Goal: Complete application form

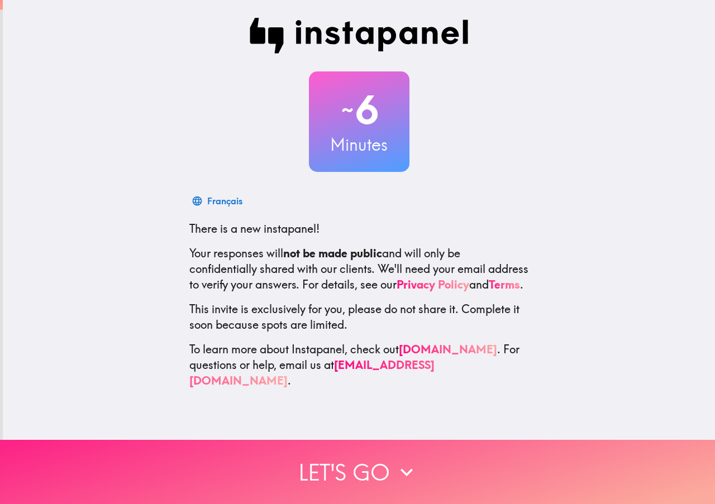
click at [349, 470] on button "Let's go" at bounding box center [357, 472] width 715 height 64
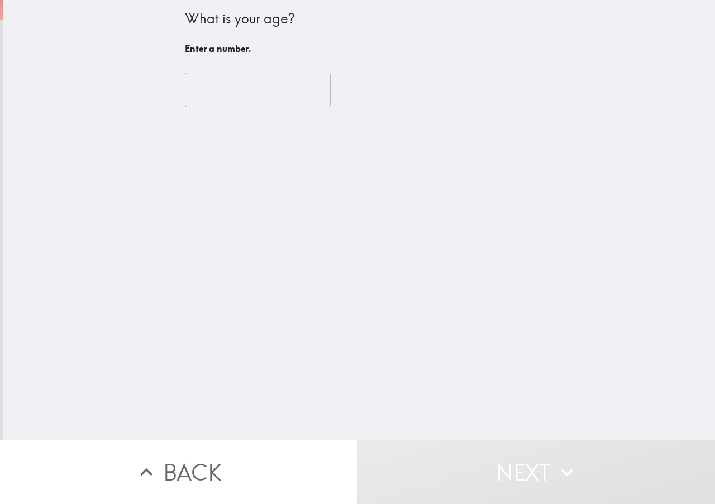
click at [228, 79] on input "number" at bounding box center [258, 90] width 146 height 35
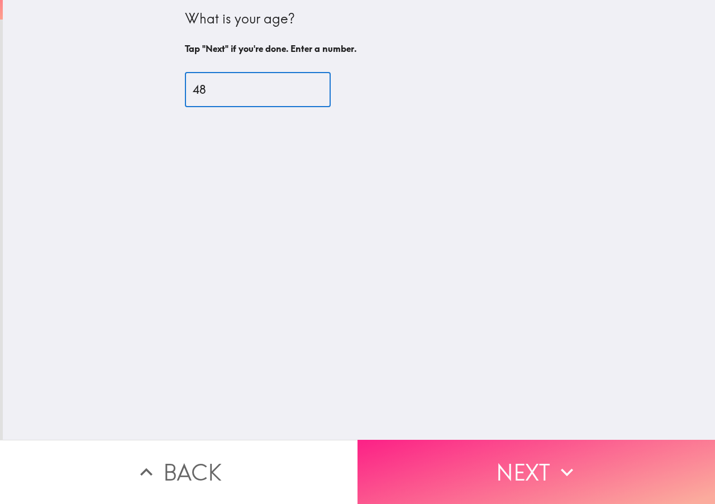
type input "48"
click at [555, 460] on icon "button" at bounding box center [567, 472] width 25 height 25
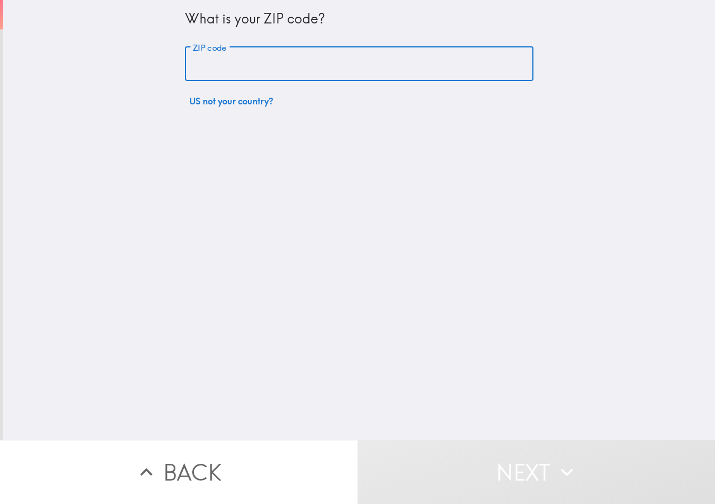
click at [245, 66] on input "ZIP code" at bounding box center [359, 64] width 348 height 35
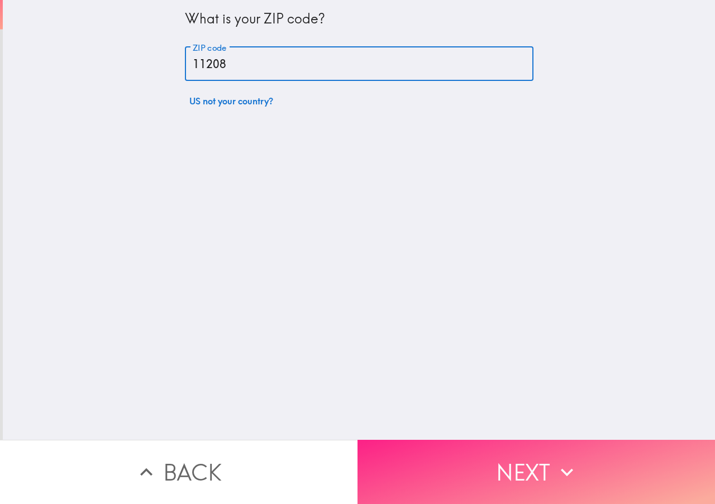
type input "11208"
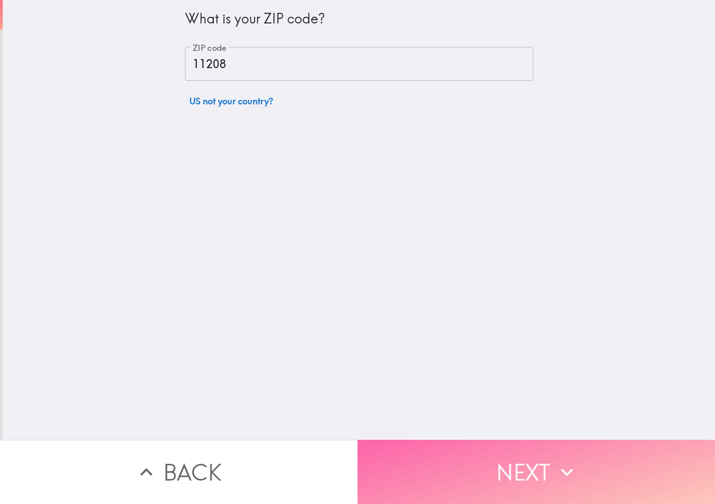
click at [531, 464] on button "Next" at bounding box center [535, 472] width 357 height 64
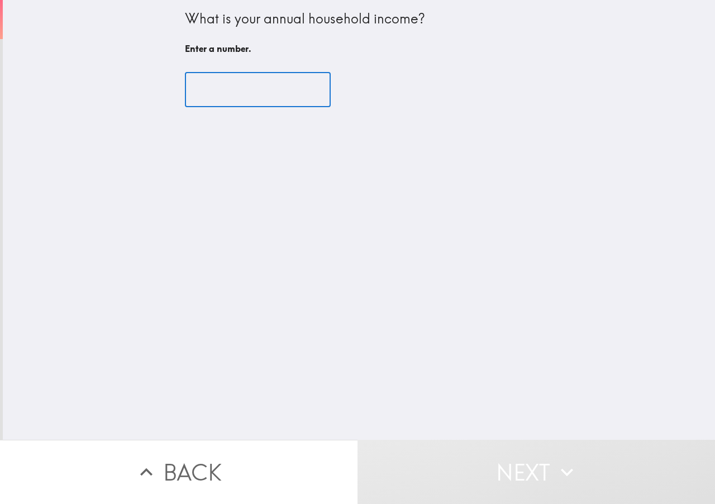
click at [242, 97] on input "number" at bounding box center [258, 90] width 146 height 35
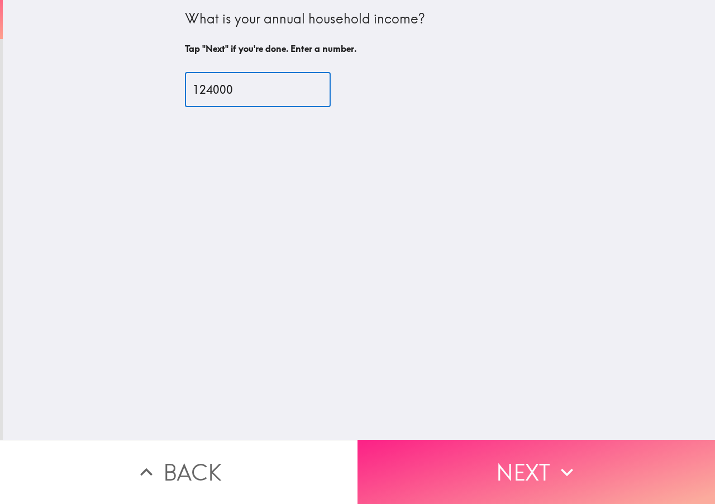
type input "124000"
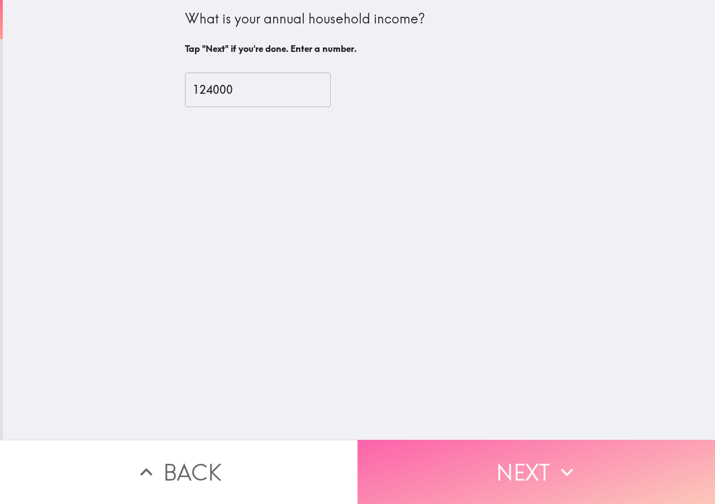
click at [532, 465] on button "Next" at bounding box center [535, 472] width 357 height 64
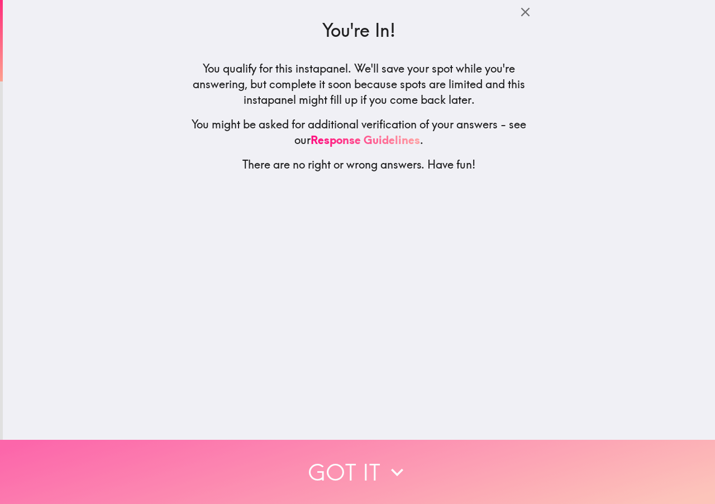
click at [391, 464] on icon "button" at bounding box center [397, 472] width 25 height 25
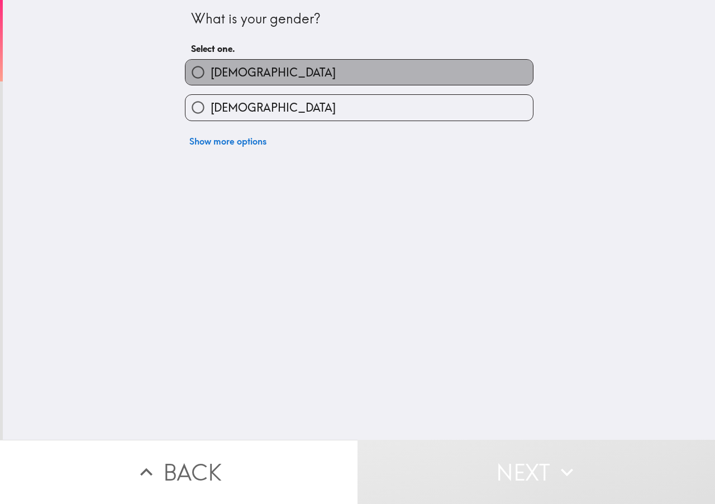
click at [290, 79] on label "[DEMOGRAPHIC_DATA]" at bounding box center [358, 72] width 347 height 25
click at [211, 79] on input "[DEMOGRAPHIC_DATA]" at bounding box center [197, 72] width 25 height 25
radio input "true"
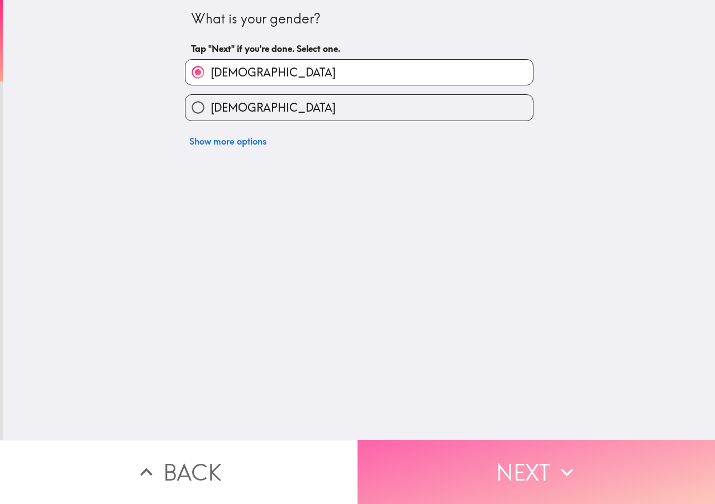
click at [540, 461] on button "Next" at bounding box center [535, 472] width 357 height 64
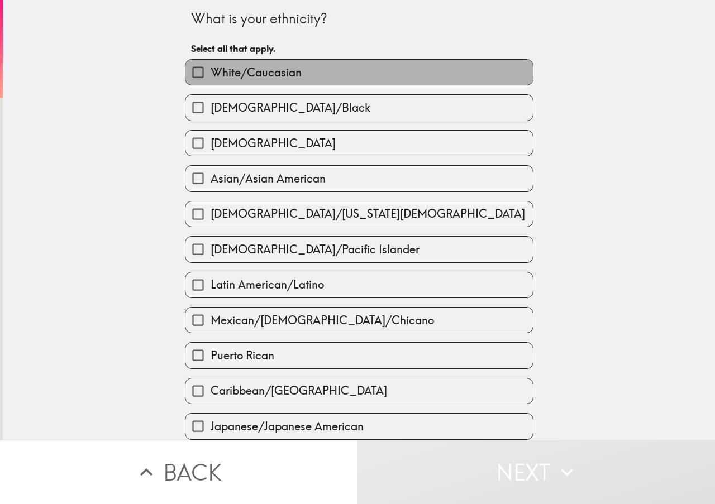
click at [308, 74] on label "White/Caucasian" at bounding box center [358, 72] width 347 height 25
click at [211, 74] on input "White/Caucasian" at bounding box center [197, 72] width 25 height 25
checkbox input "true"
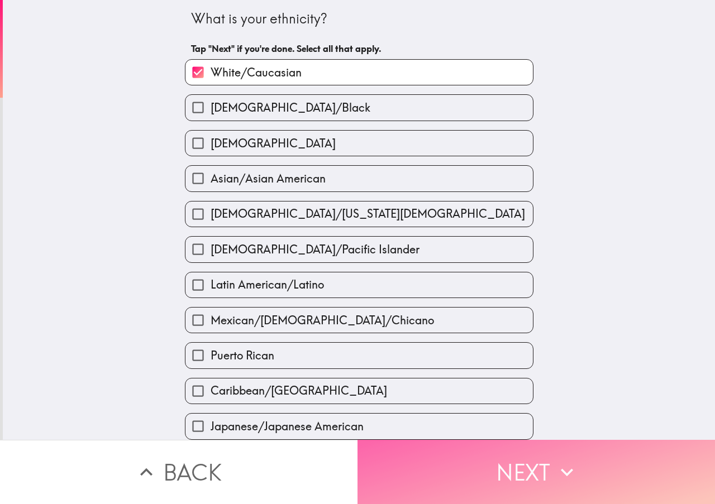
click at [526, 465] on button "Next" at bounding box center [535, 472] width 357 height 64
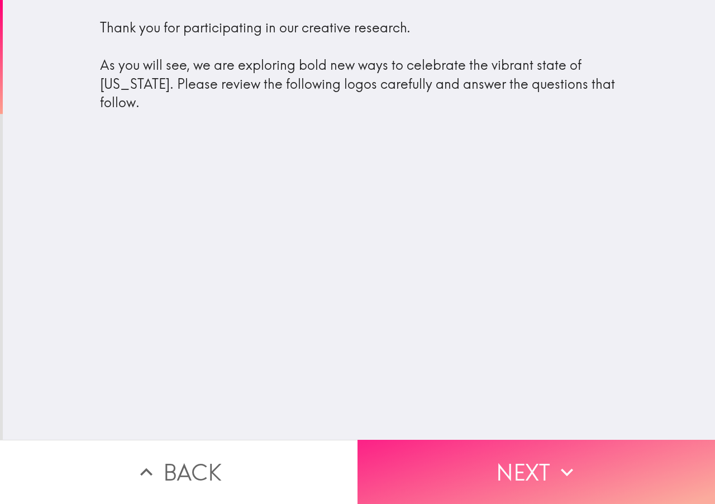
click at [550, 466] on button "Next" at bounding box center [535, 472] width 357 height 64
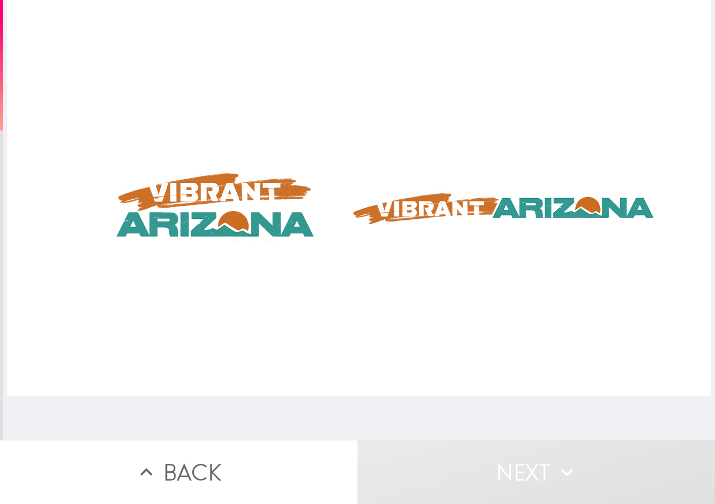
click at [211, 214] on div at bounding box center [359, 198] width 704 height 396
click at [545, 211] on div at bounding box center [359, 198] width 704 height 396
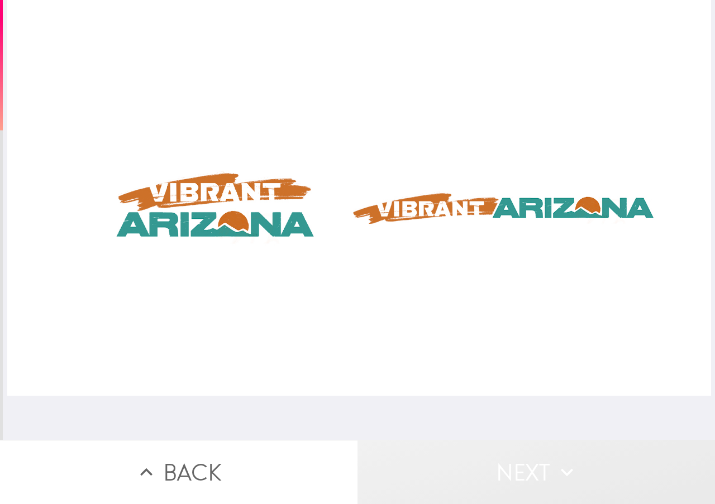
drag, startPoint x: 486, startPoint y: 494, endPoint x: 546, endPoint y: 457, distance: 70.2
click at [542, 495] on button "Next" at bounding box center [535, 472] width 357 height 64
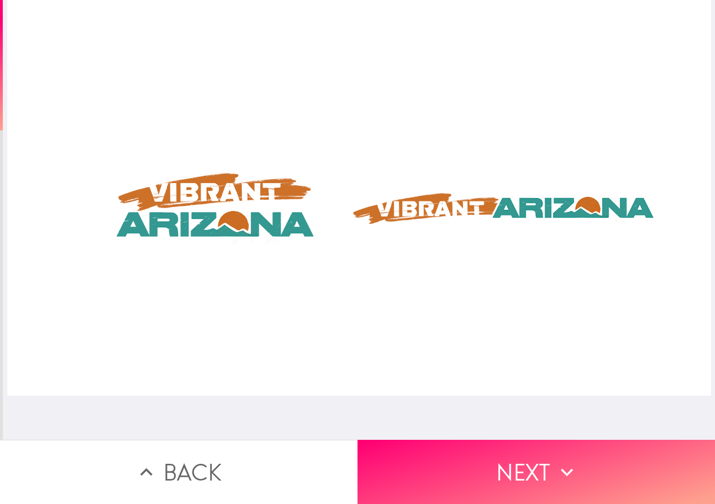
click at [426, 418] on div at bounding box center [359, 220] width 712 height 440
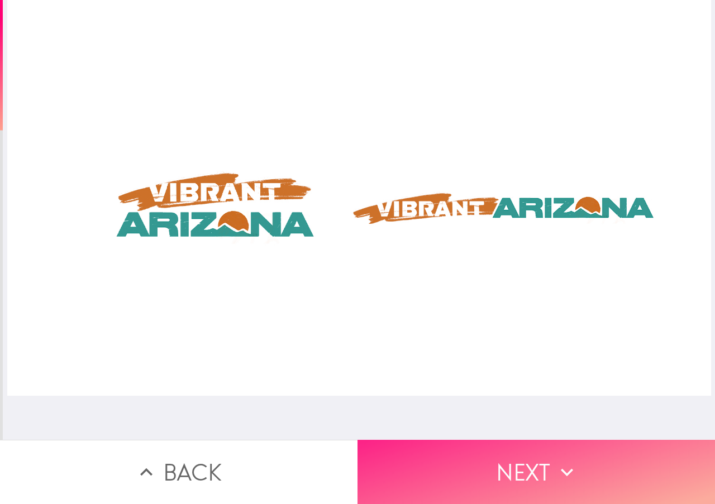
click at [518, 453] on button "Next" at bounding box center [535, 472] width 357 height 64
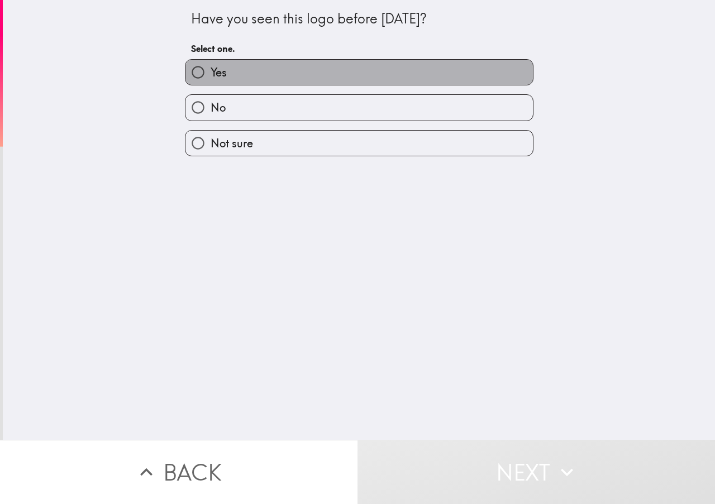
click at [249, 75] on label "Yes" at bounding box center [358, 72] width 347 height 25
click at [211, 75] on input "Yes" at bounding box center [197, 72] width 25 height 25
radio input "true"
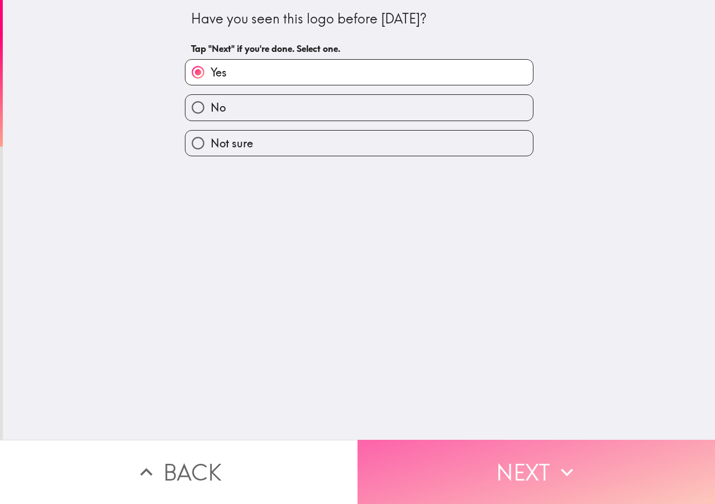
click at [560, 461] on icon "button" at bounding box center [567, 472] width 25 height 25
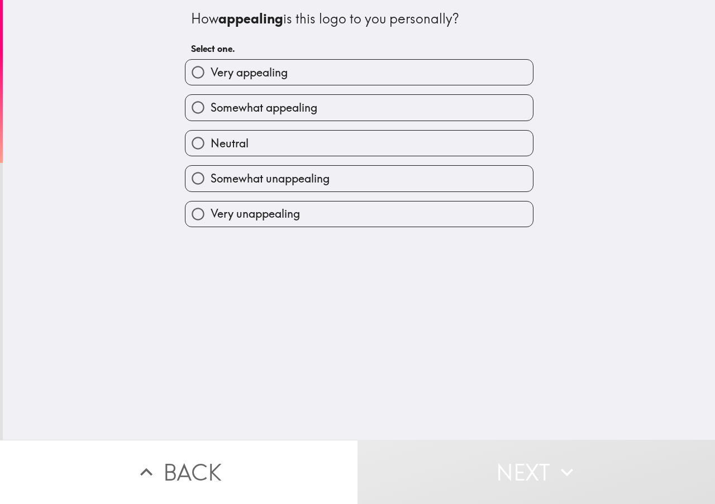
click at [255, 69] on span "Very appealing" at bounding box center [249, 73] width 77 height 16
click at [211, 69] on input "Very appealing" at bounding box center [197, 72] width 25 height 25
radio input "true"
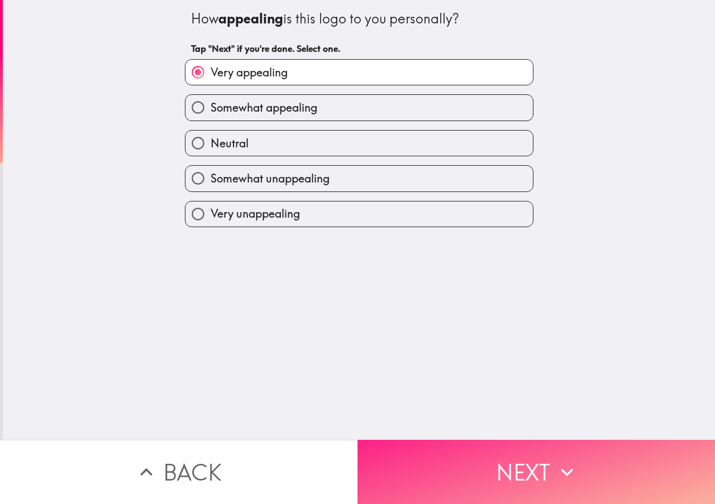
click at [511, 453] on button "Next" at bounding box center [535, 472] width 357 height 64
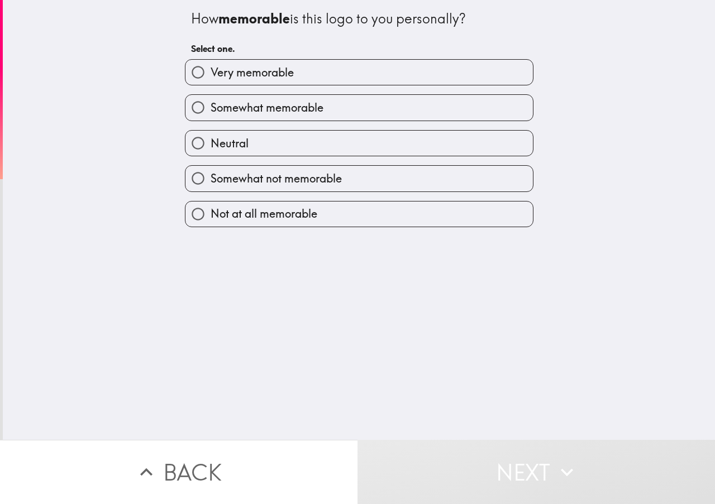
click at [266, 73] on span "Very memorable" at bounding box center [252, 73] width 83 height 16
click at [211, 73] on input "Very memorable" at bounding box center [197, 72] width 25 height 25
radio input "true"
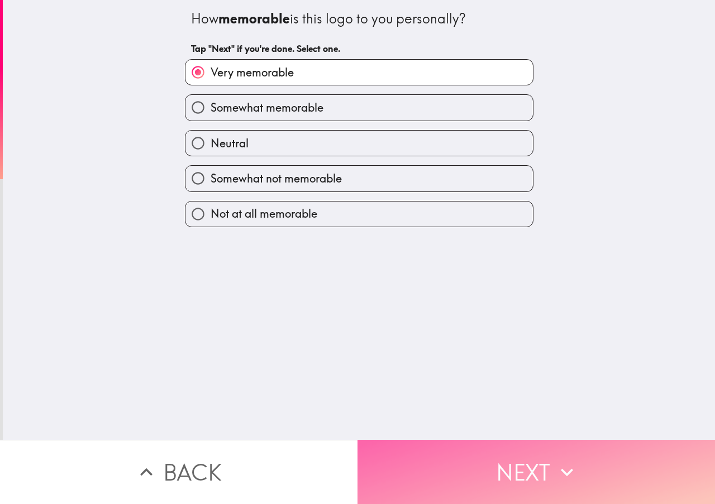
click at [526, 462] on button "Next" at bounding box center [535, 472] width 357 height 64
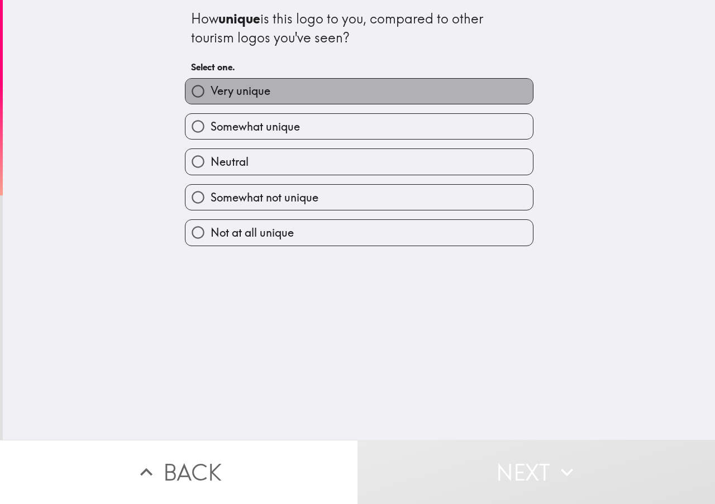
click at [271, 90] on label "Very unique" at bounding box center [358, 91] width 347 height 25
click at [211, 90] on input "Very unique" at bounding box center [197, 91] width 25 height 25
radio input "true"
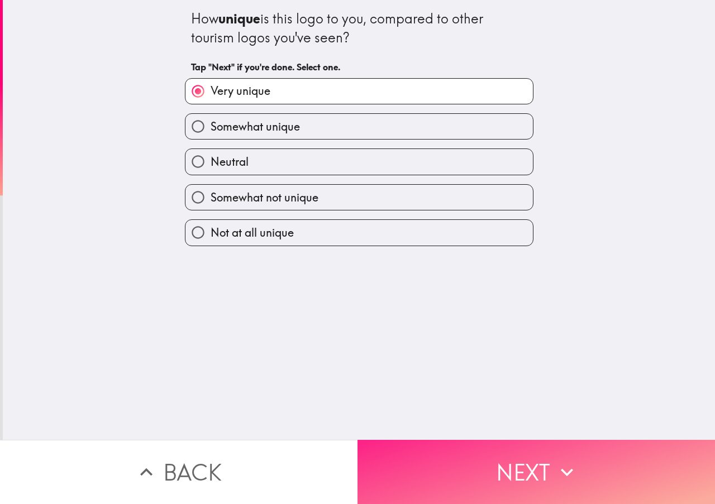
click at [522, 465] on button "Next" at bounding box center [535, 472] width 357 height 64
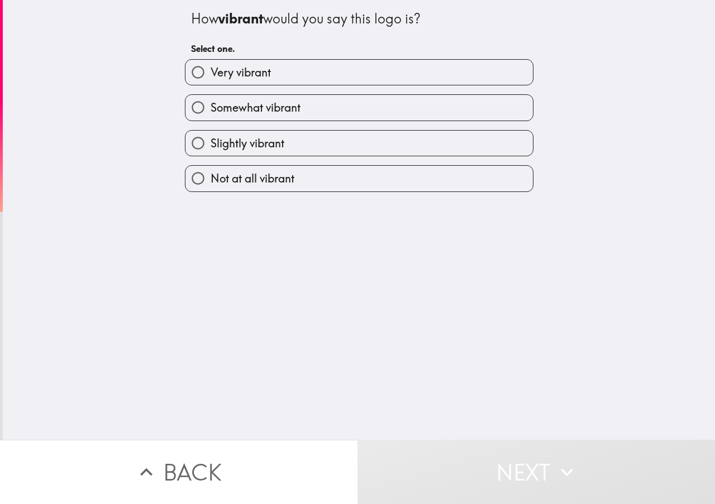
click at [278, 73] on label "Very vibrant" at bounding box center [358, 72] width 347 height 25
click at [211, 73] on input "Very vibrant" at bounding box center [197, 72] width 25 height 25
radio input "true"
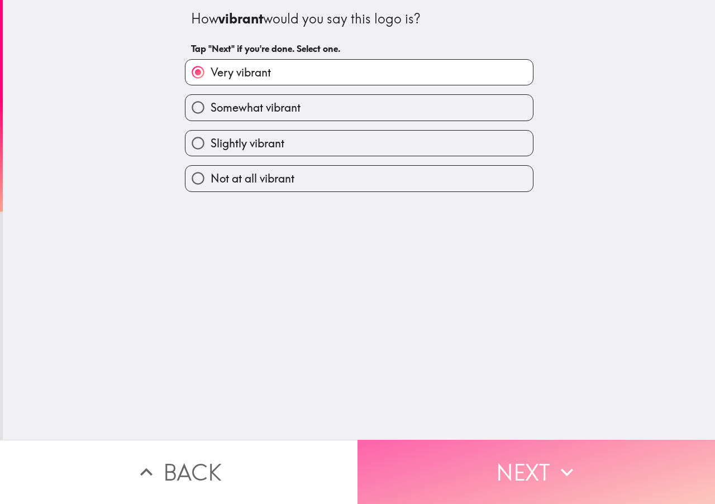
click at [537, 462] on button "Next" at bounding box center [535, 472] width 357 height 64
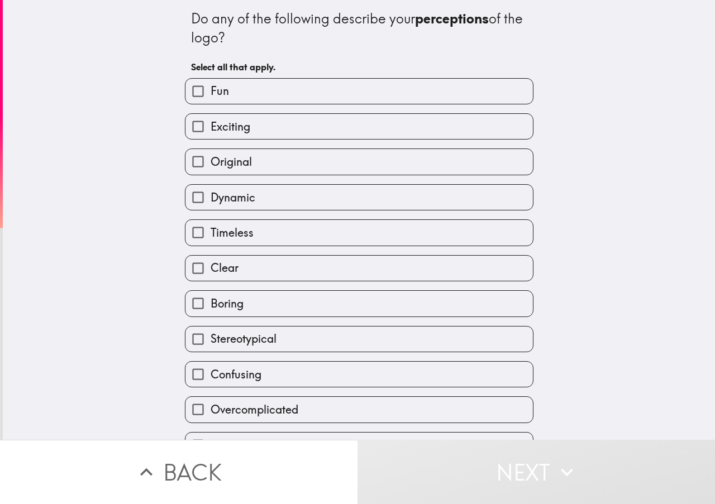
click at [244, 93] on label "Fun" at bounding box center [358, 91] width 347 height 25
click at [211, 93] on input "Fun" at bounding box center [197, 91] width 25 height 25
checkbox input "true"
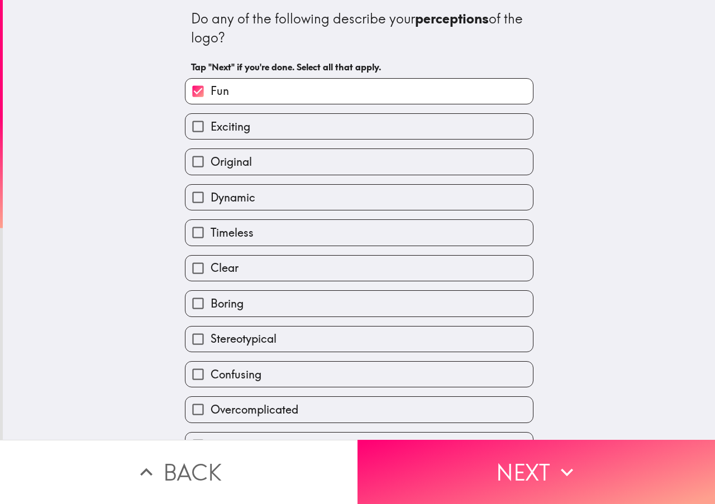
click at [243, 130] on label "Exciting" at bounding box center [358, 126] width 347 height 25
click at [211, 130] on input "Exciting" at bounding box center [197, 126] width 25 height 25
checkbox input "true"
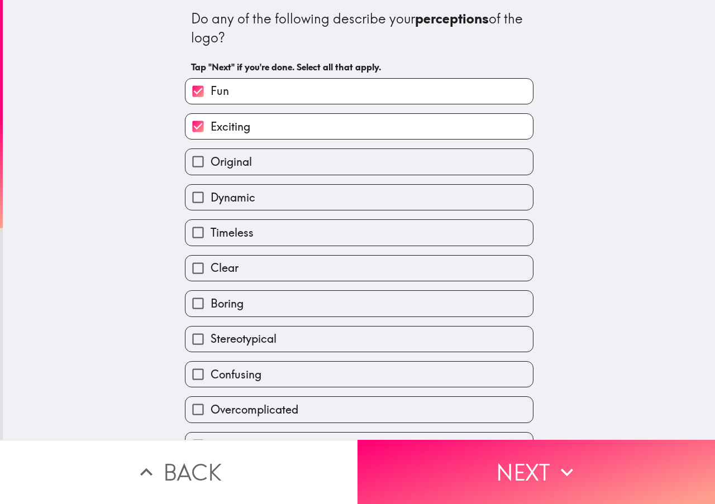
click at [244, 261] on label "Clear" at bounding box center [358, 268] width 347 height 25
click at [211, 261] on input "Clear" at bounding box center [197, 268] width 25 height 25
checkbox input "true"
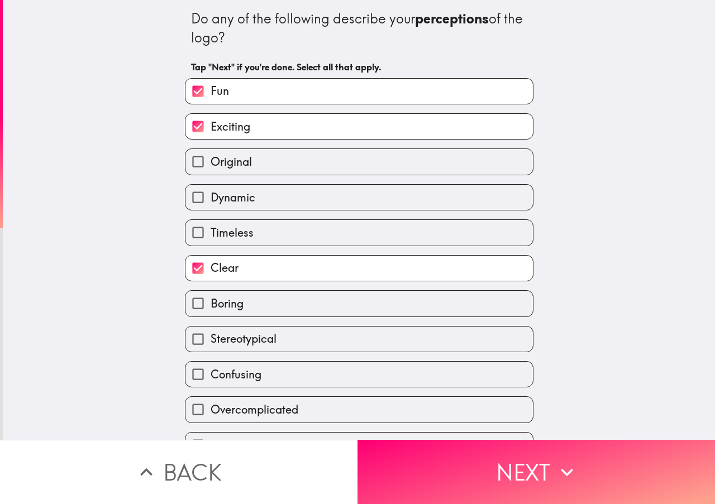
click at [239, 370] on span "Confusing" at bounding box center [236, 375] width 51 height 16
click at [211, 370] on input "Confusing" at bounding box center [197, 374] width 25 height 25
checkbox input "true"
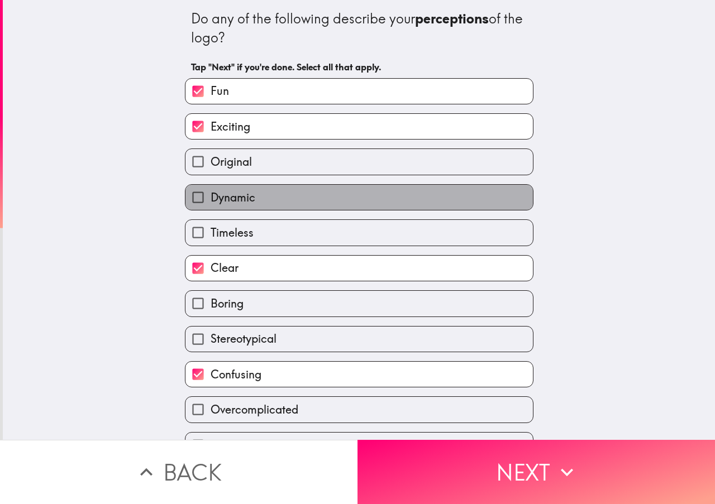
click at [230, 202] on span "Dynamic" at bounding box center [233, 198] width 45 height 16
click at [211, 202] on input "Dynamic" at bounding box center [197, 197] width 25 height 25
checkbox input "true"
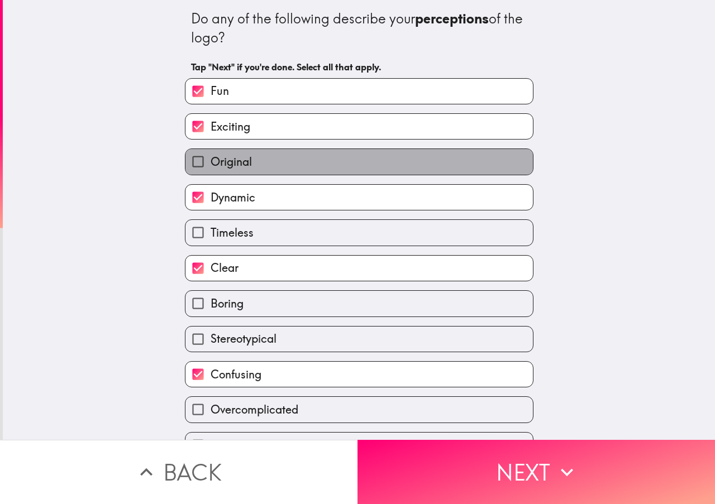
click at [248, 160] on label "Original" at bounding box center [358, 161] width 347 height 25
click at [211, 160] on input "Original" at bounding box center [197, 161] width 25 height 25
checkbox input "true"
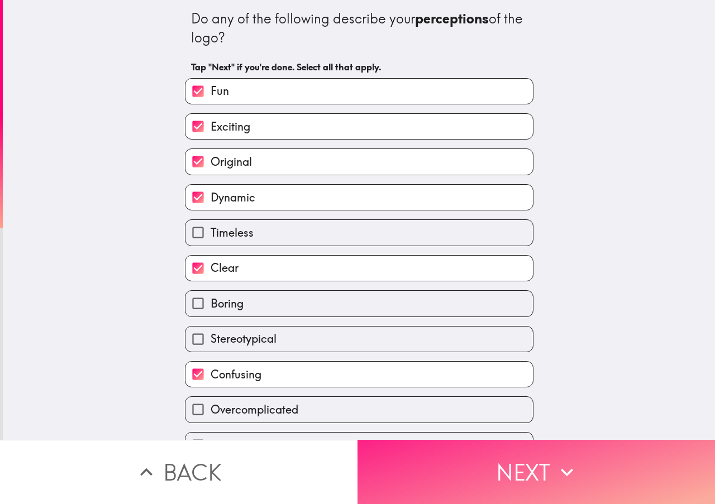
click at [545, 471] on button "Next" at bounding box center [535, 472] width 357 height 64
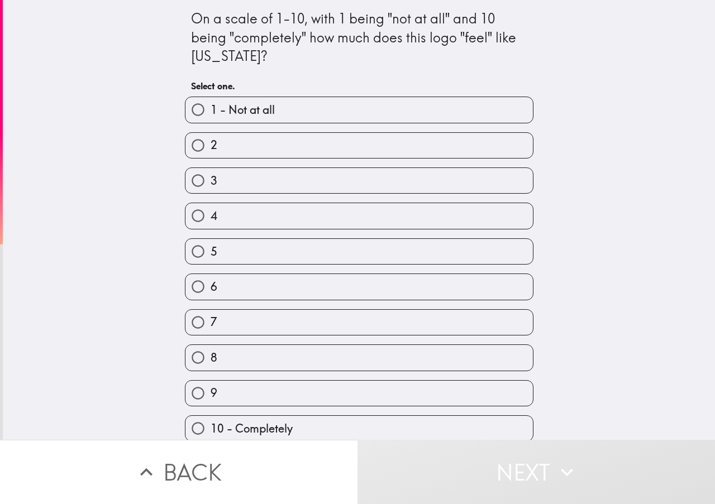
scroll to position [10, 0]
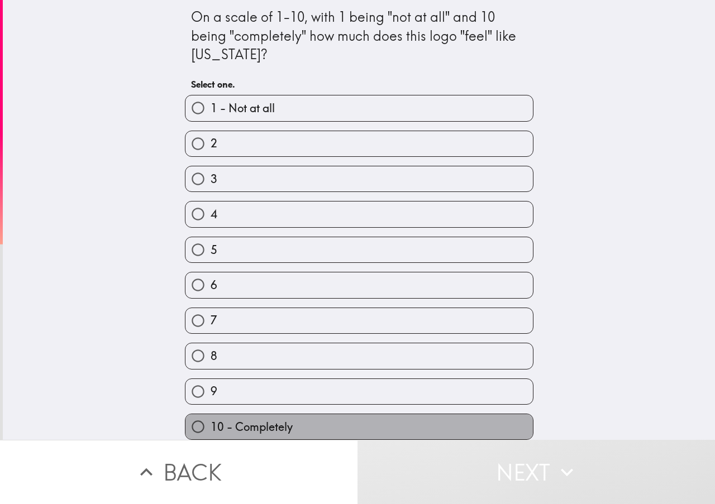
click at [265, 421] on span "10 - Completely" at bounding box center [252, 427] width 82 height 16
click at [211, 421] on input "10 - Completely" at bounding box center [197, 426] width 25 height 25
radio input "true"
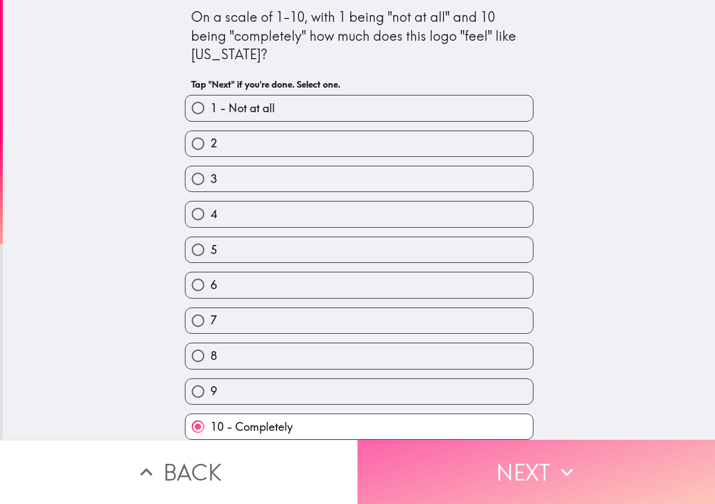
click at [533, 475] on button "Next" at bounding box center [535, 472] width 357 height 64
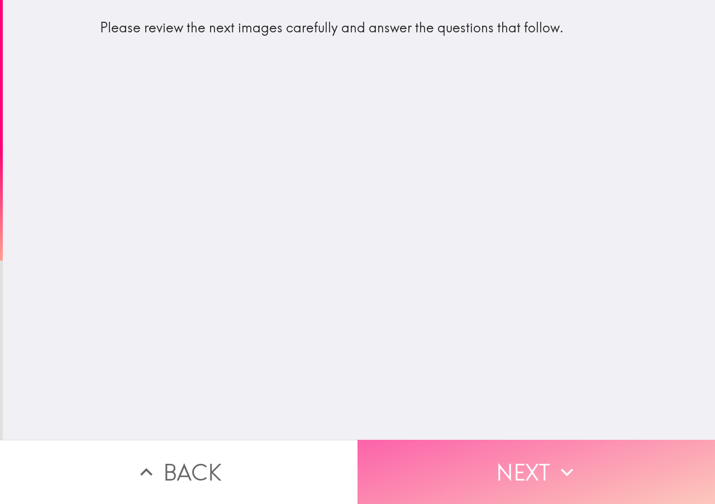
click at [534, 465] on button "Next" at bounding box center [535, 472] width 357 height 64
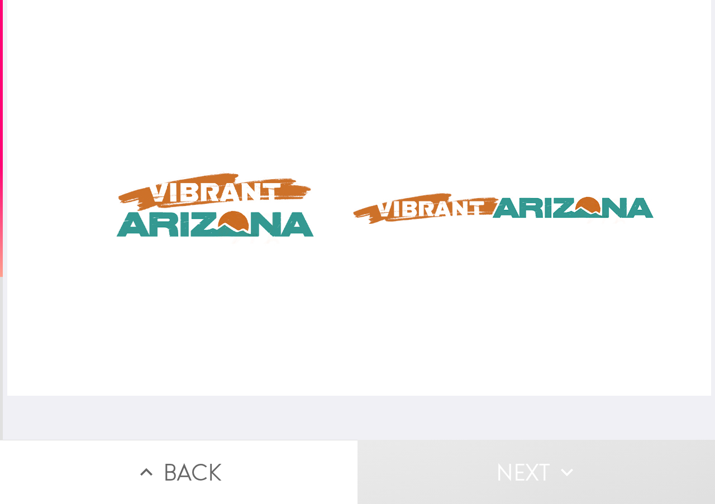
click at [428, 215] on div at bounding box center [359, 198] width 704 height 396
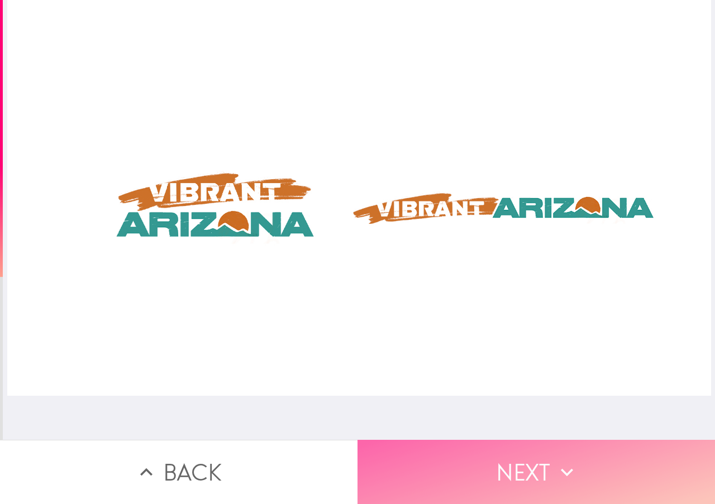
click at [517, 459] on button "Next" at bounding box center [535, 472] width 357 height 64
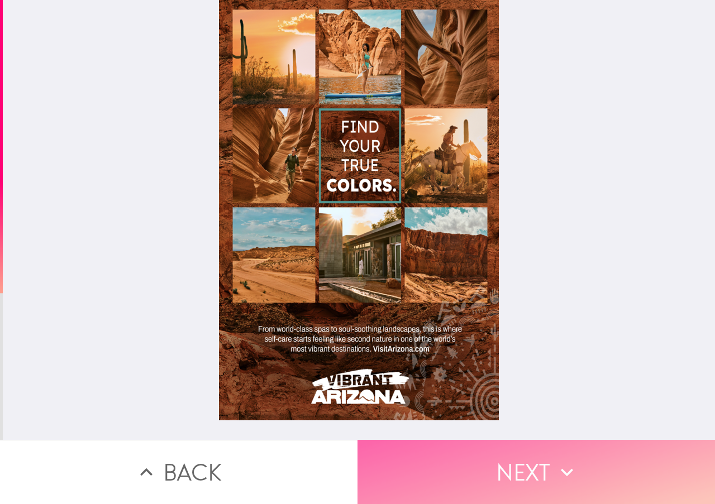
click at [550, 469] on button "Next" at bounding box center [535, 472] width 357 height 64
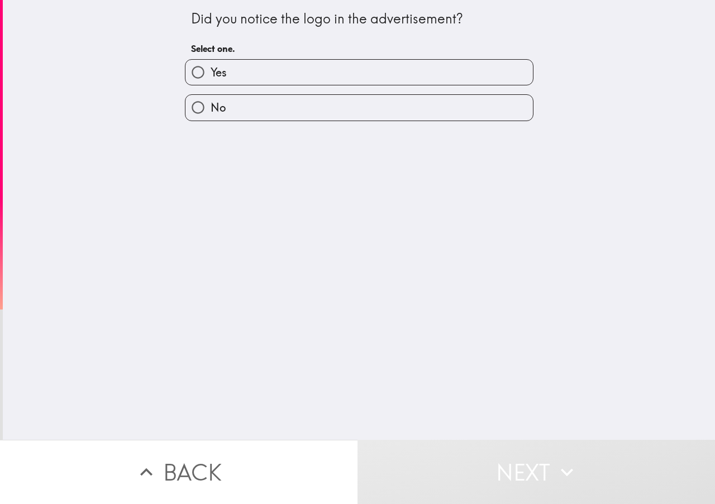
click at [333, 70] on label "Yes" at bounding box center [358, 72] width 347 height 25
click at [211, 70] on input "Yes" at bounding box center [197, 72] width 25 height 25
radio input "true"
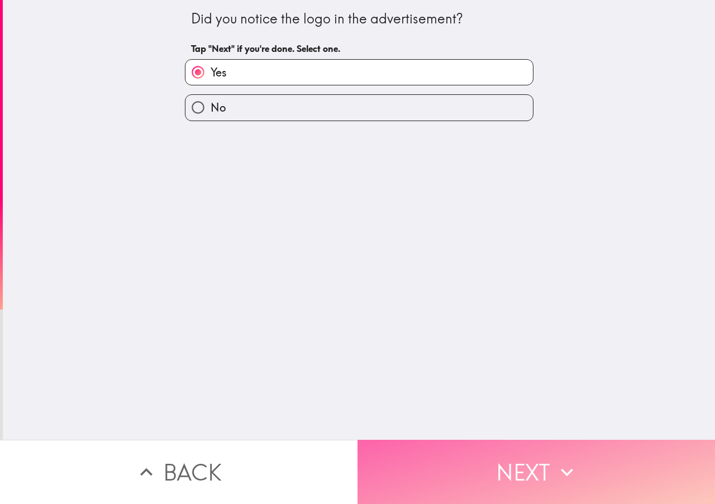
click at [531, 463] on button "Next" at bounding box center [535, 472] width 357 height 64
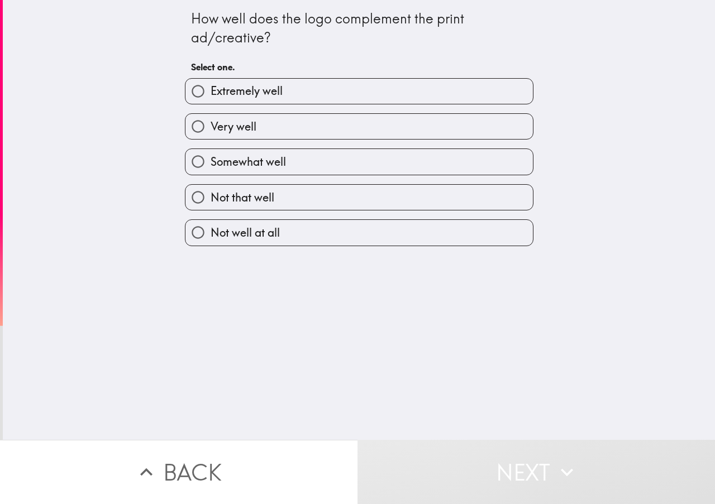
click at [293, 93] on label "Extremely well" at bounding box center [358, 91] width 347 height 25
click at [211, 93] on input "Extremely well" at bounding box center [197, 91] width 25 height 25
radio input "true"
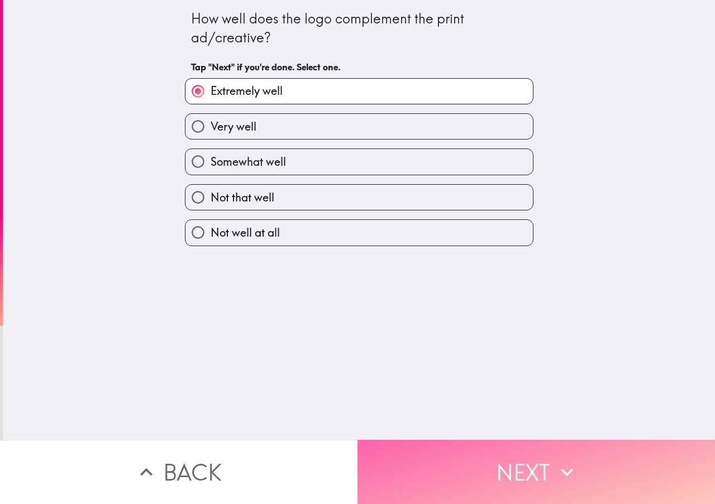
click at [526, 465] on button "Next" at bounding box center [535, 472] width 357 height 64
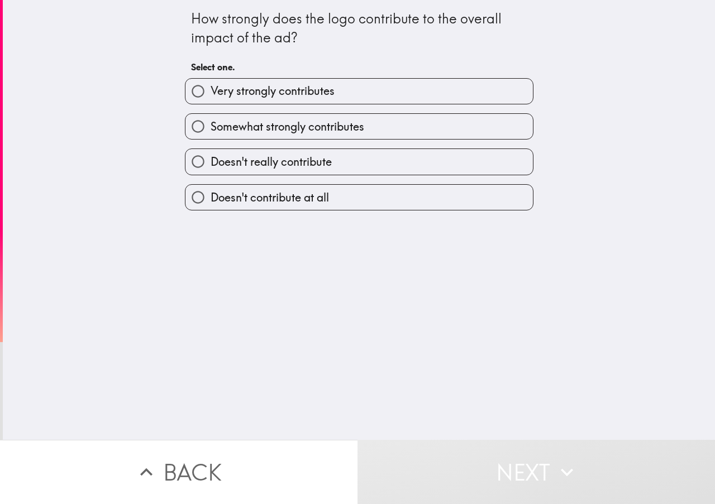
click at [305, 93] on span "Very strongly contributes" at bounding box center [273, 91] width 124 height 16
click at [211, 93] on input "Very strongly contributes" at bounding box center [197, 91] width 25 height 25
radio input "true"
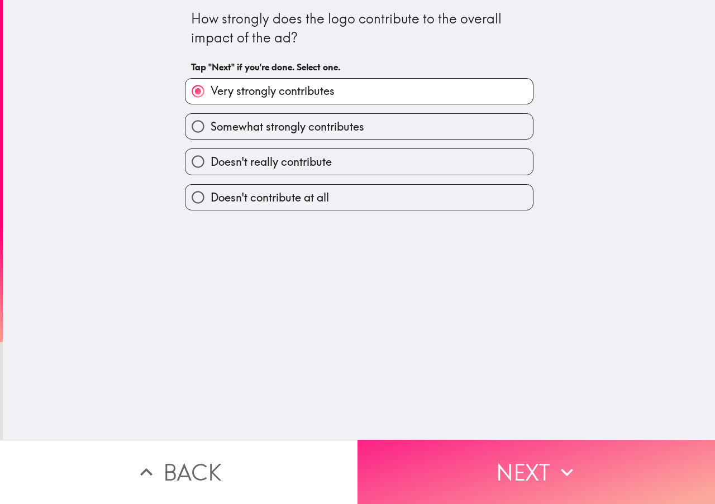
click at [521, 452] on button "Next" at bounding box center [535, 472] width 357 height 64
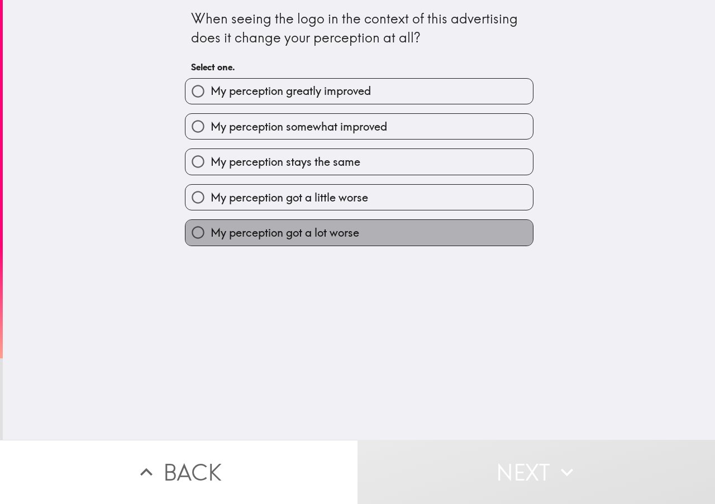
click at [342, 235] on span "My perception got a lot worse" at bounding box center [285, 233] width 149 height 16
click at [211, 235] on input "My perception got a lot worse" at bounding box center [197, 232] width 25 height 25
radio input "true"
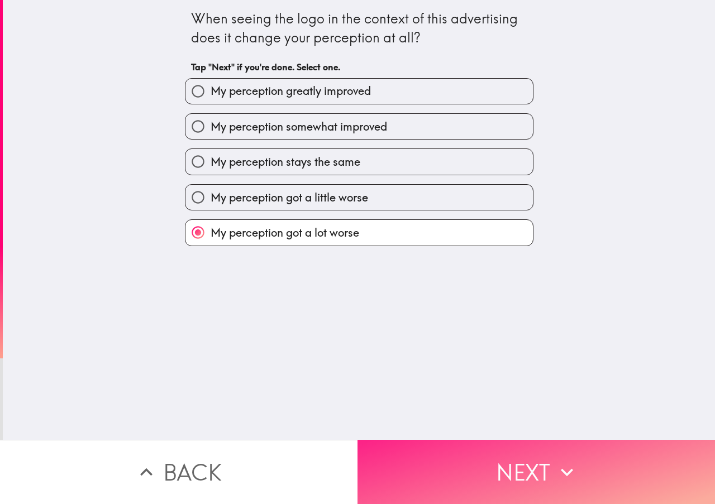
click at [505, 464] on button "Next" at bounding box center [535, 472] width 357 height 64
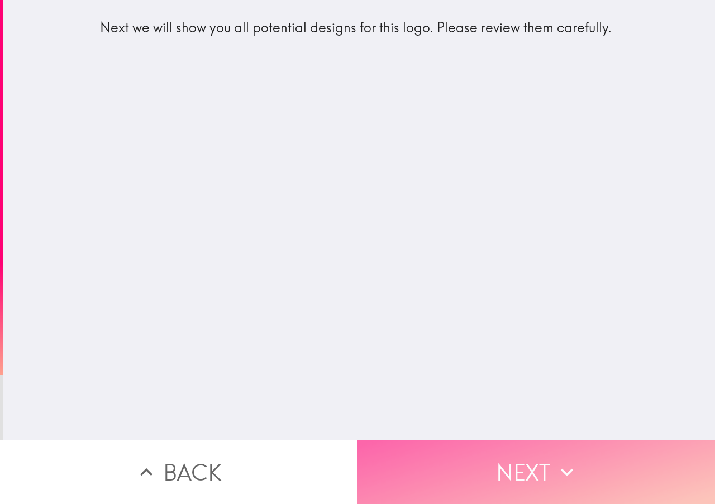
click at [531, 466] on button "Next" at bounding box center [535, 472] width 357 height 64
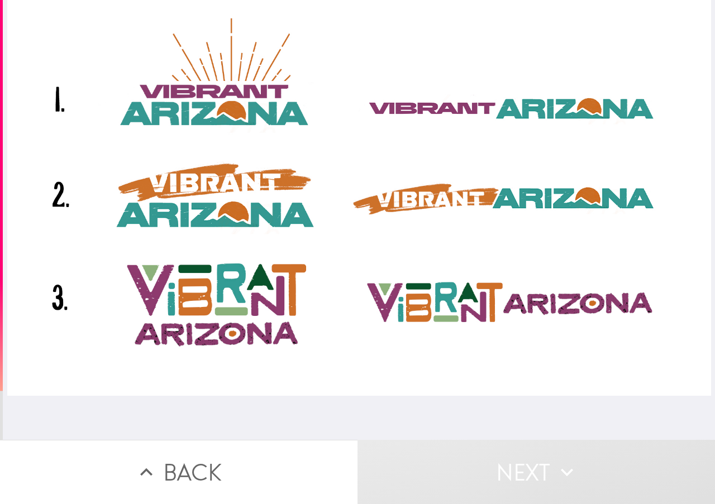
click at [233, 289] on div at bounding box center [359, 198] width 704 height 396
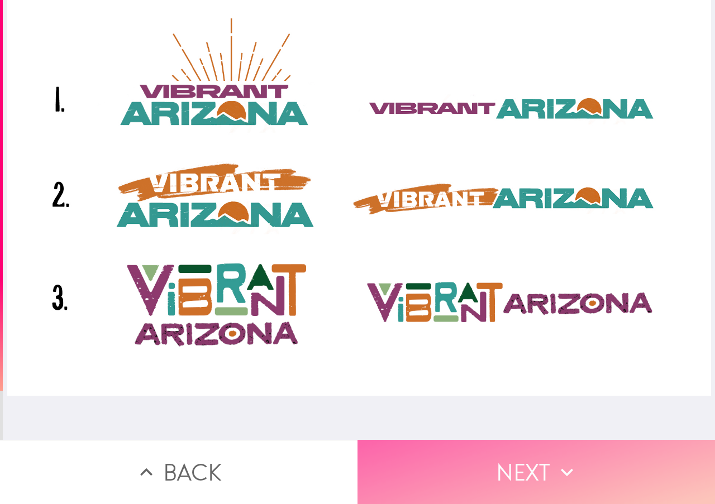
click at [536, 474] on button "Next" at bounding box center [535, 472] width 357 height 64
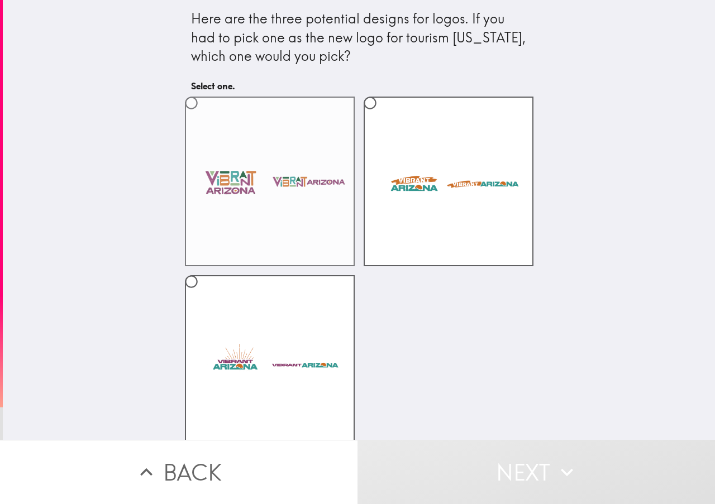
click at [261, 212] on label at bounding box center [270, 182] width 170 height 170
click at [204, 116] on input "radio" at bounding box center [191, 102] width 25 height 25
radio input "true"
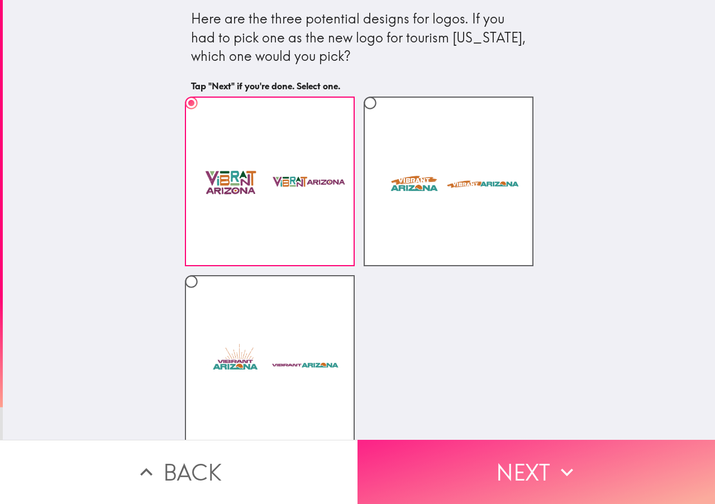
click at [532, 464] on button "Next" at bounding box center [535, 472] width 357 height 64
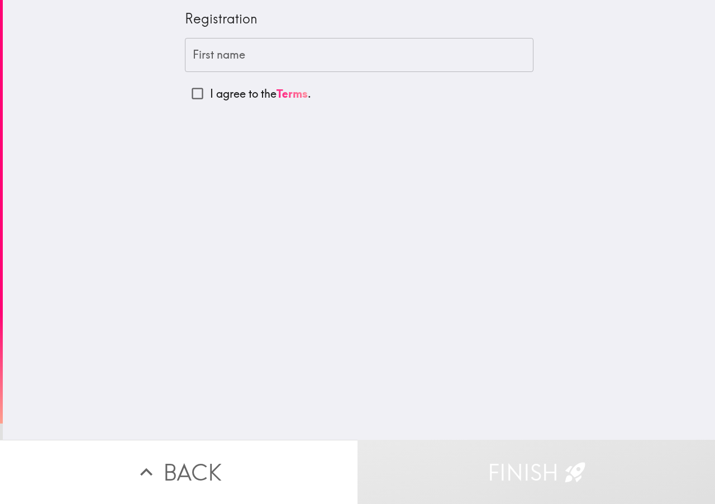
click at [268, 51] on input "First name" at bounding box center [359, 55] width 348 height 35
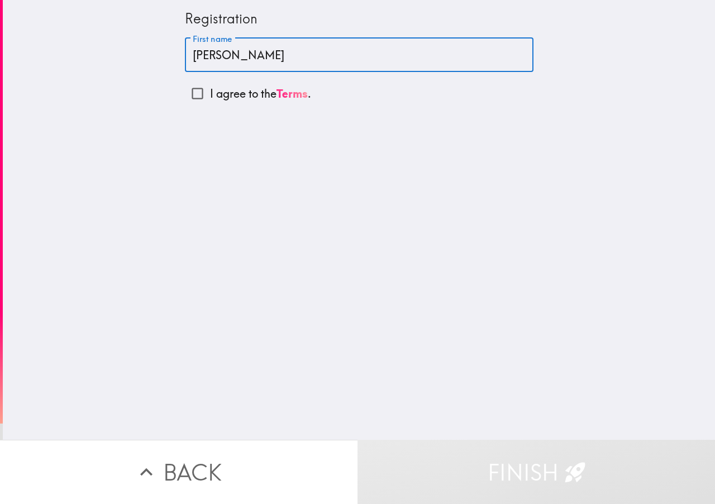
type input "[PERSON_NAME]"
click at [189, 95] on input "I agree to the Terms ." at bounding box center [197, 93] width 25 height 25
checkbox input "true"
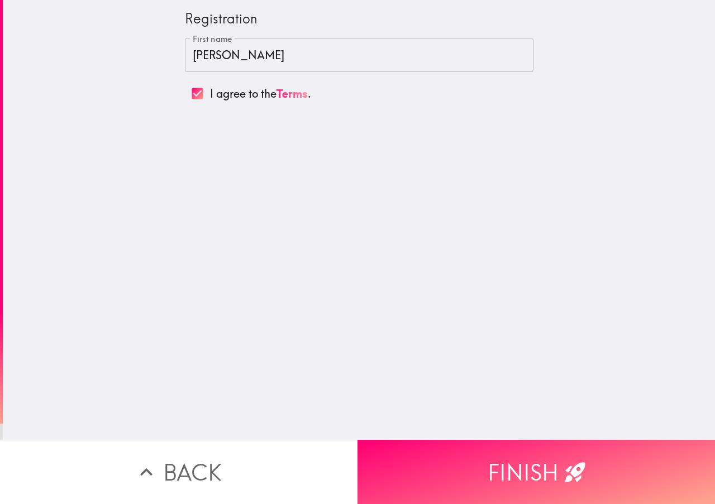
click at [233, 55] on input "[PERSON_NAME]" at bounding box center [359, 55] width 348 height 35
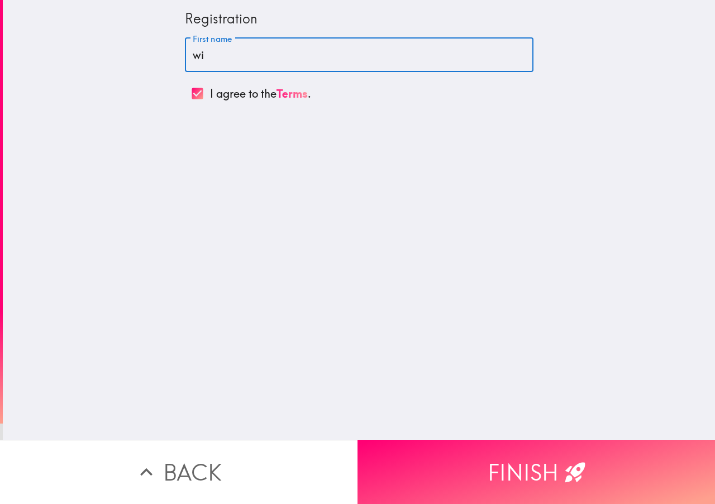
type input "w"
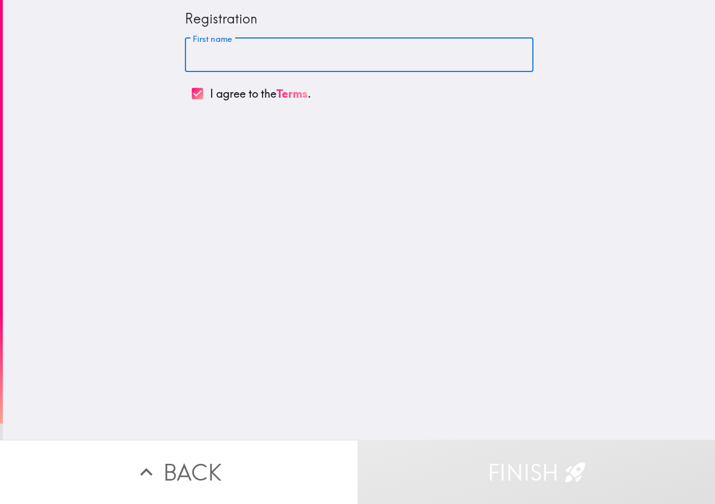
paste input "[PERSON_NAME]"
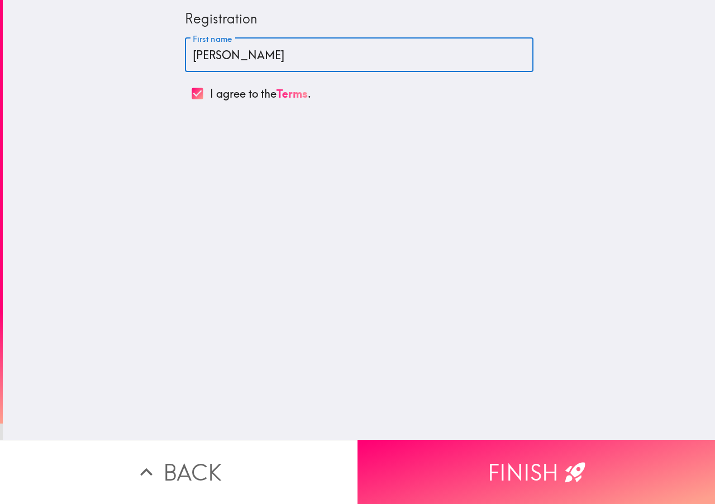
type input "[PERSON_NAME]"
click at [193, 220] on div "Registration First name [PERSON_NAME] First name I agree to the Terms ." at bounding box center [359, 220] width 712 height 440
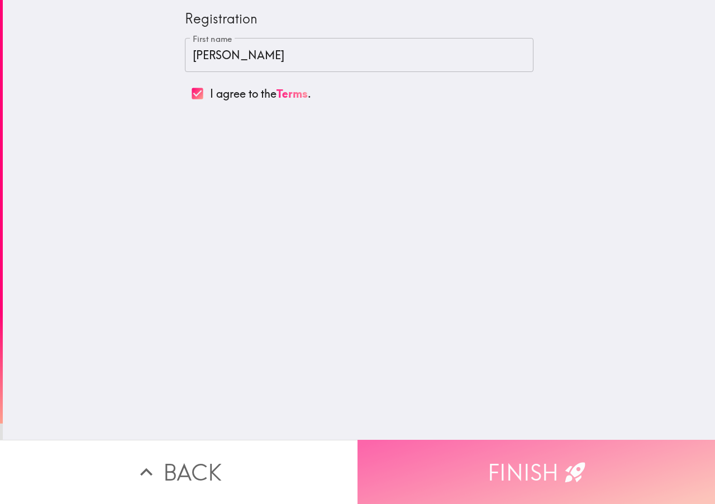
click at [516, 471] on button "Finish" at bounding box center [535, 472] width 357 height 64
